Goal: Navigation & Orientation: Find specific page/section

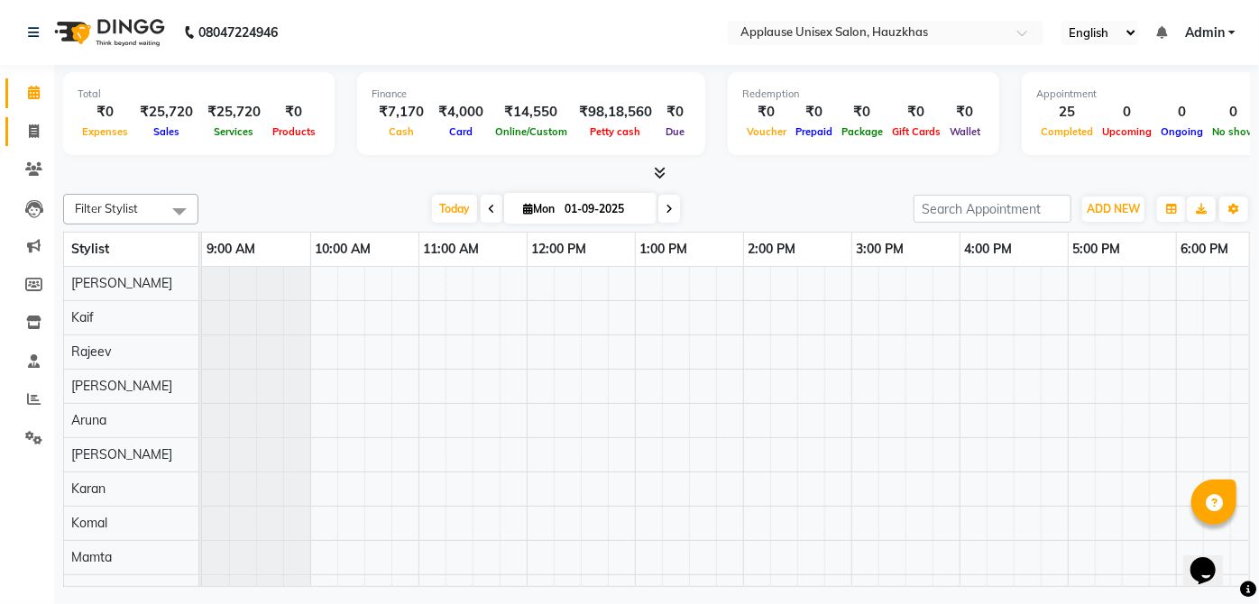
click at [29, 127] on icon at bounding box center [34, 131] width 10 height 14
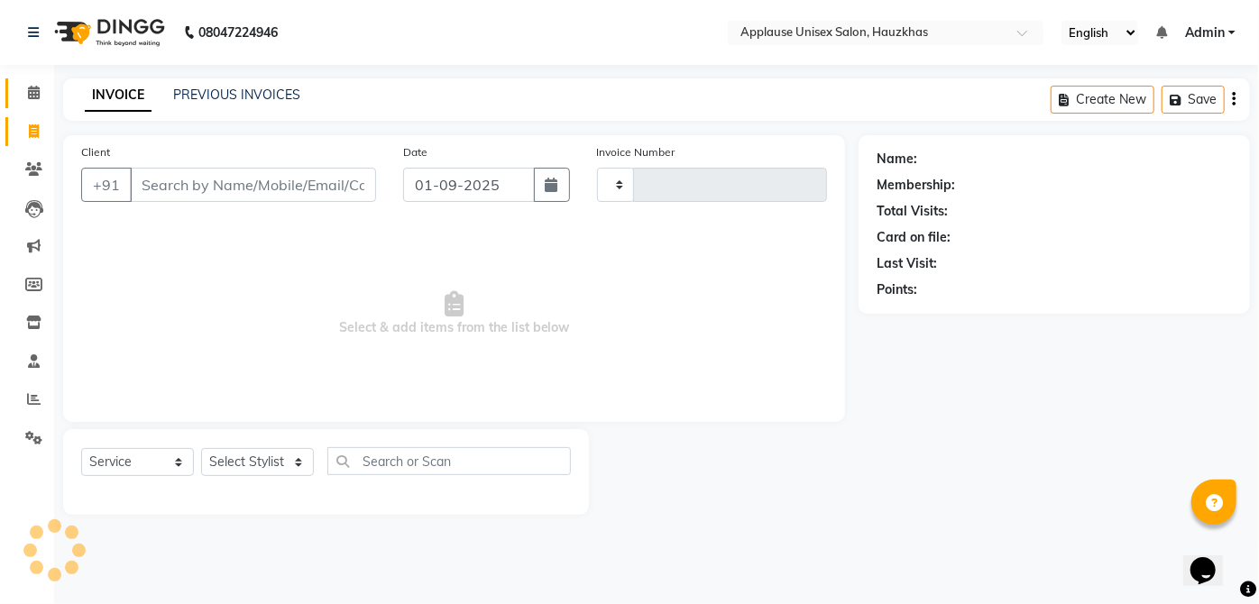
click at [32, 91] on icon at bounding box center [34, 93] width 12 height 14
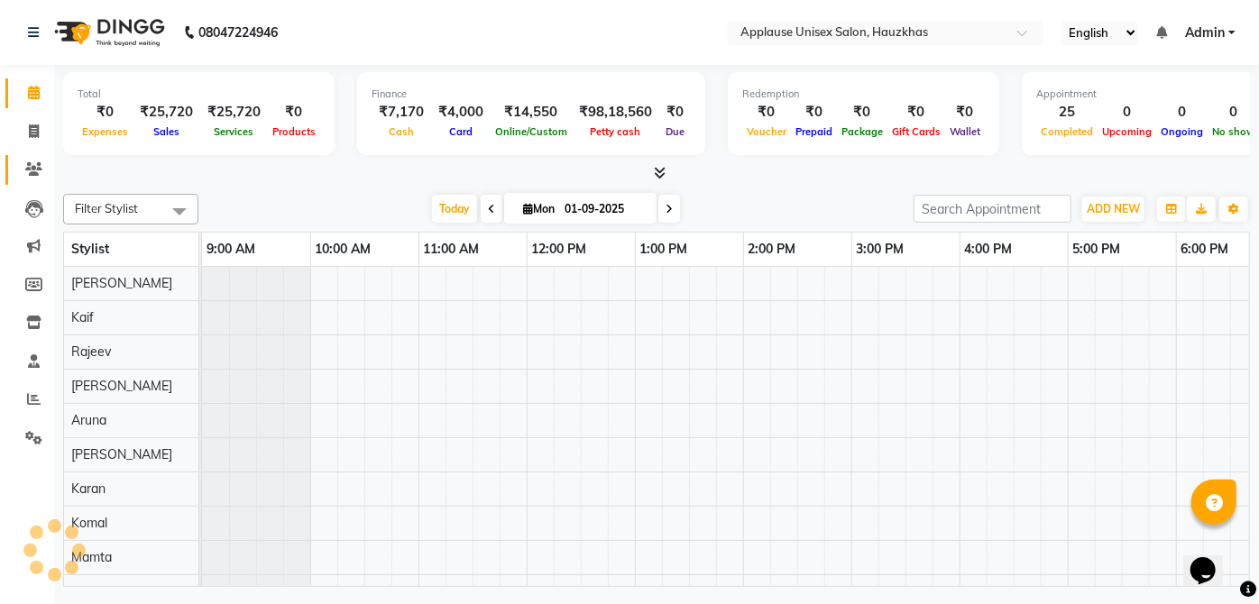
click at [43, 159] on link "Clients" at bounding box center [26, 170] width 43 height 30
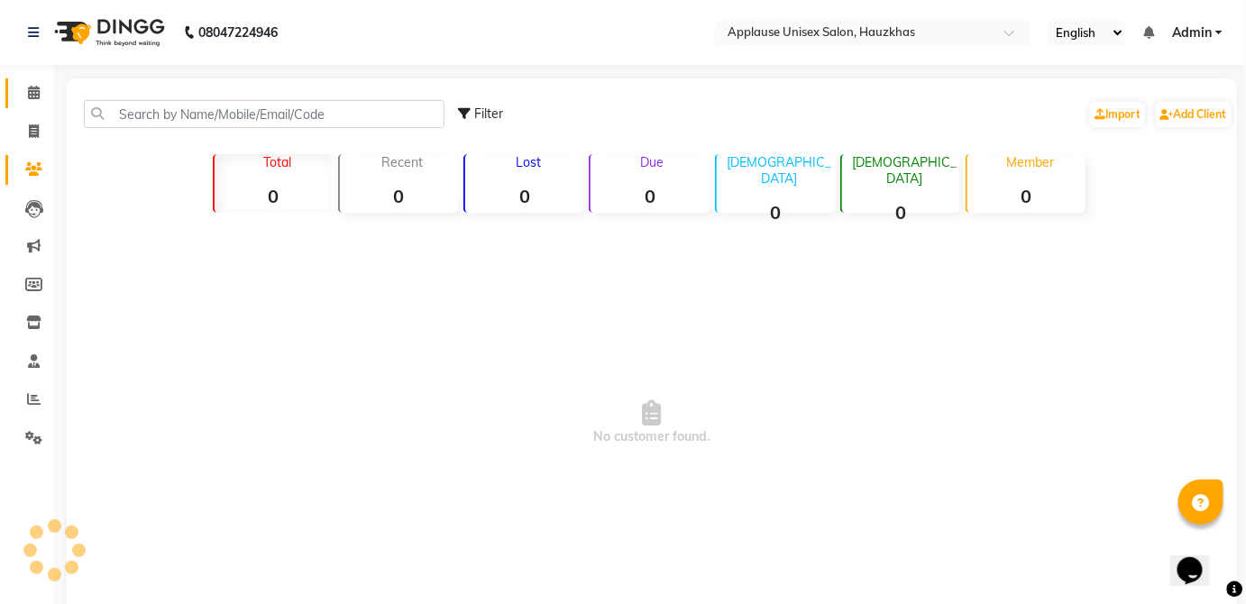
click at [48, 93] on span at bounding box center [34, 93] width 32 height 21
